Goal: Task Accomplishment & Management: Manage account settings

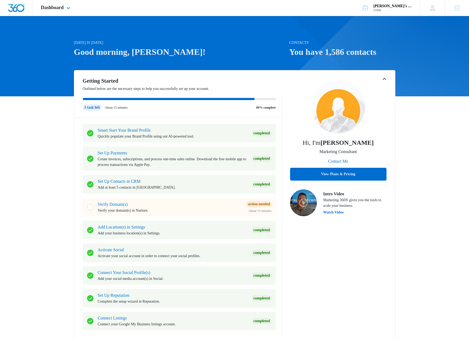
click at [52, 14] on div "Dashboard Apps Reputation Websites Forms CRM Email Social Shop Payments POS Con…" at bounding box center [56, 8] width 47 height 16
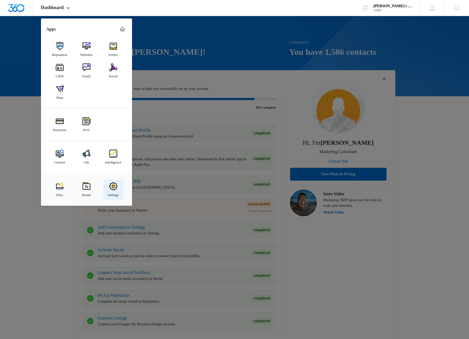
click at [111, 187] on img at bounding box center [113, 186] width 8 height 8
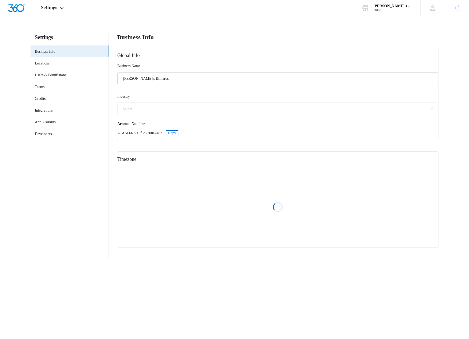
select select "12"
select select "US"
select select "America/[GEOGRAPHIC_DATA]"
click at [50, 65] on link "Locations" at bounding box center [42, 63] width 15 height 6
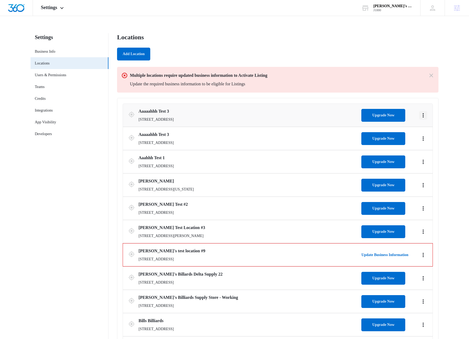
click at [424, 114] on icon "Actions" at bounding box center [423, 115] width 6 height 6
click at [430, 132] on link "Edit" at bounding box center [428, 130] width 6 height 4
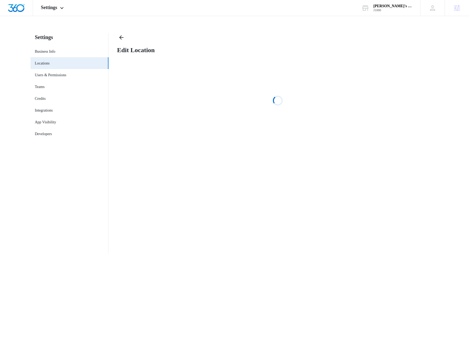
select select "California"
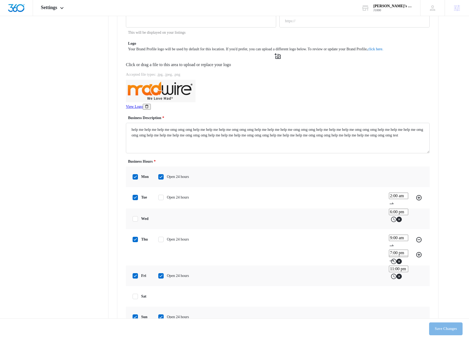
scroll to position [432, 0]
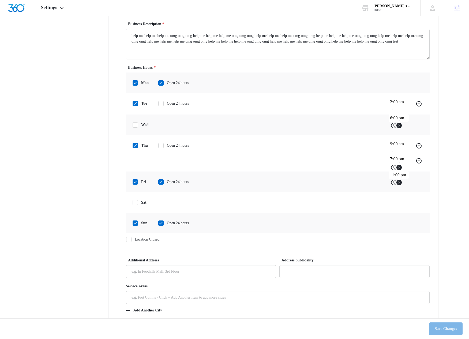
click at [389, 161] on input "7:00 pm" at bounding box center [398, 159] width 19 height 6
click at [18, 3] on span "OK" at bounding box center [15, 1] width 5 height 4
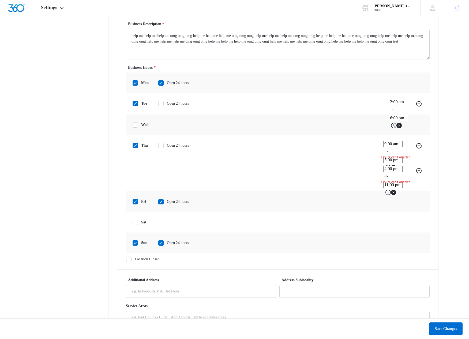
scroll to position [82, 0]
click at [20, 5] on button "OK" at bounding box center [16, 2] width 10 height 6
click at [383, 170] on input "4:00 pm" at bounding box center [392, 169] width 19 height 6
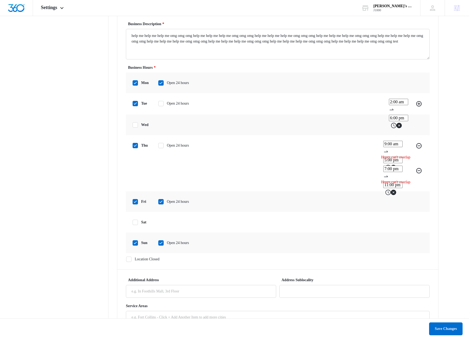
scroll to position [52, 0]
click at [324, 193] on div "fri Open 24 hours" at bounding box center [277, 201] width 303 height 21
click at [383, 170] on input "4:00 pm" at bounding box center [392, 169] width 19 height 6
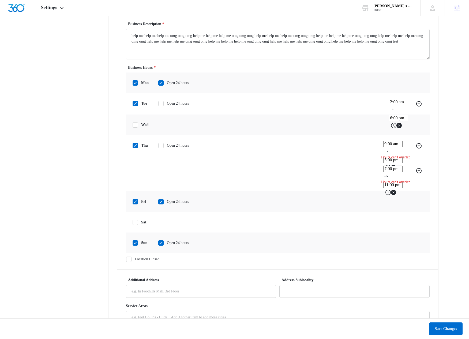
scroll to position [52, 0]
click at [20, 5] on button "OK" at bounding box center [16, 2] width 10 height 6
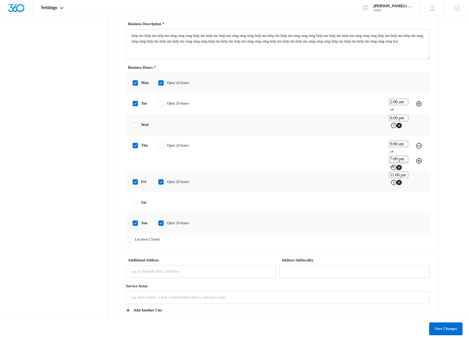
scroll to position [82, 0]
click at [18, 3] on span "OK" at bounding box center [15, 1] width 5 height 4
click at [313, 155] on div "thu Open 24 hours 9:00 am 5:00 pm 7:00 pm 11:00 pm" at bounding box center [277, 153] width 303 height 36
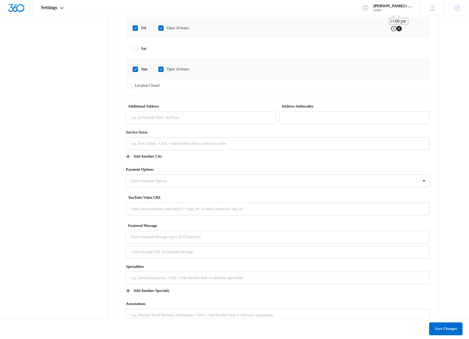
scroll to position [341, 0]
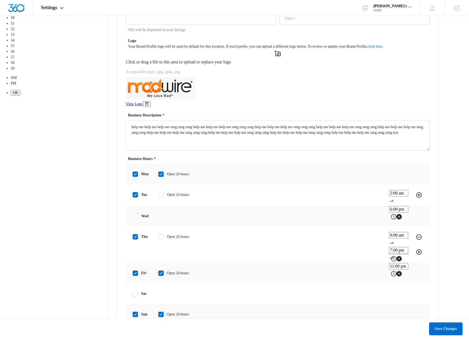
click at [95, 162] on nav "Settings Business Info Locations Users & Permissions Teams Credits Integrations…" at bounding box center [70, 302] width 78 height 1220
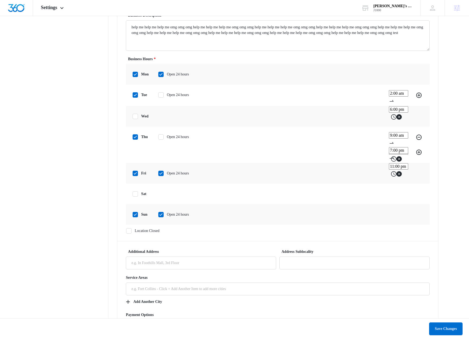
scroll to position [52, 0]
click at [389, 151] on input "7:00 pm" at bounding box center [398, 150] width 19 height 6
type input "5:00 pm"
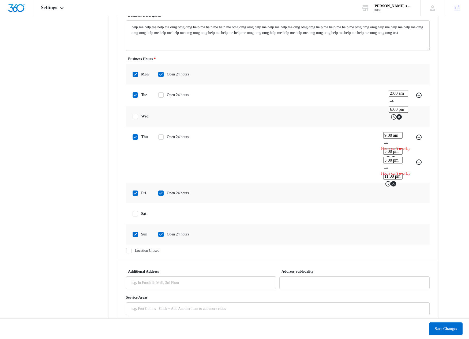
scroll to position [82, 0]
click at [314, 211] on div "sat" at bounding box center [277, 213] width 303 height 21
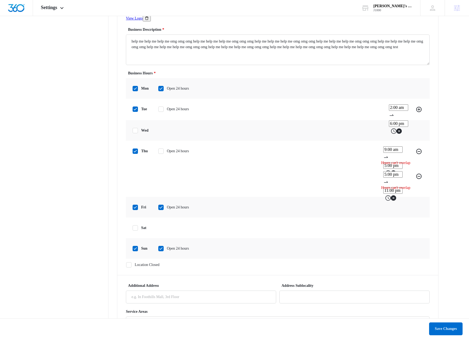
scroll to position [423, 0]
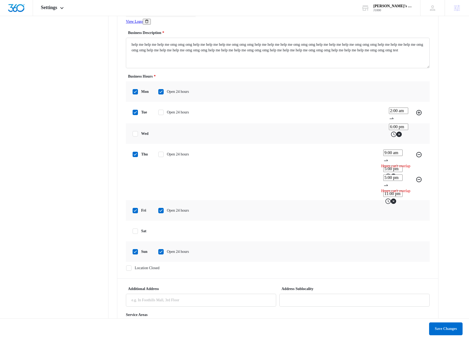
click at [138, 231] on icon at bounding box center [135, 231] width 5 height 5
click at [132, 231] on input "sat" at bounding box center [132, 231] width 0 height 0
checkbox input "true"
click at [389, 228] on input "9:00 am" at bounding box center [398, 229] width 19 height 6
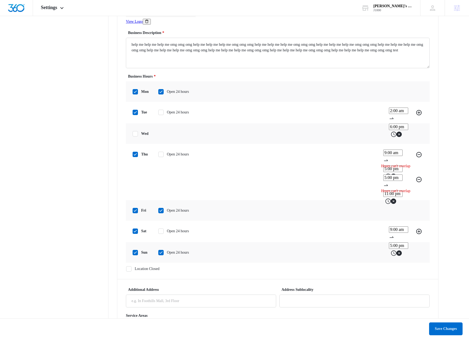
click at [426, 234] on div "sat Open 24 hours 9:00 am 5:00 pm" at bounding box center [277, 231] width 303 height 21
click at [419, 231] on icon "Add" at bounding box center [418, 231] width 5 height 5
